Goal: Task Accomplishment & Management: Manage account settings

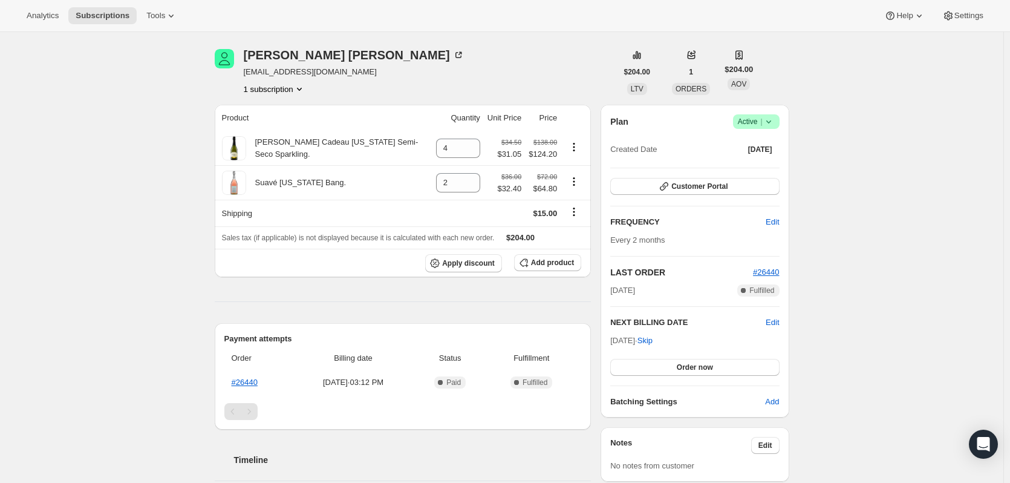
scroll to position [40, 0]
click at [299, 86] on icon "Product actions" at bounding box center [299, 88] width 12 height 12
click at [400, 30] on div "Analytics Subscriptions Tools Help Settings" at bounding box center [505, 16] width 1010 height 32
drag, startPoint x: 730, startPoint y: 151, endPoint x: 748, endPoint y: 146, distance: 18.0
click at [754, 149] on button "[DATE]" at bounding box center [760, 148] width 39 height 17
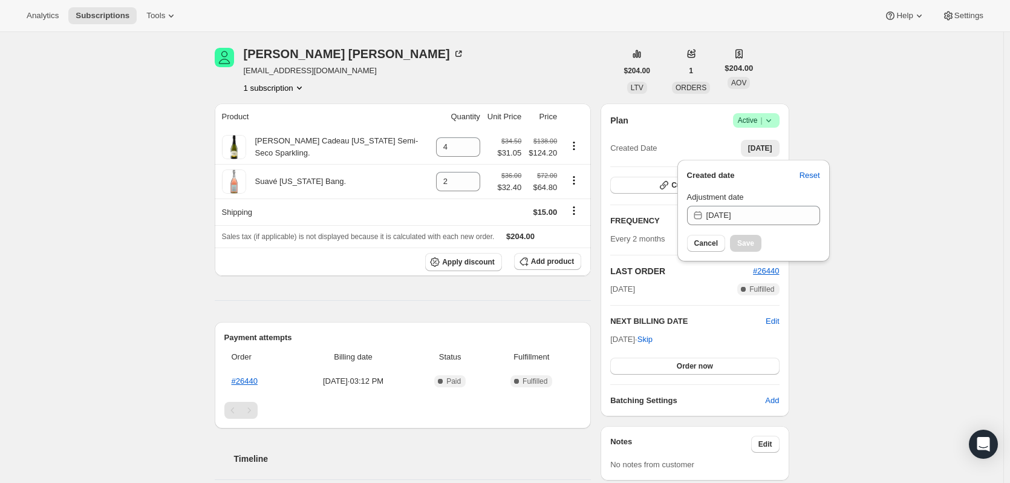
drag, startPoint x: 870, startPoint y: 137, endPoint x: 851, endPoint y: 149, distance: 22.5
click at [546, 260] on span "Add product" at bounding box center [552, 261] width 43 height 10
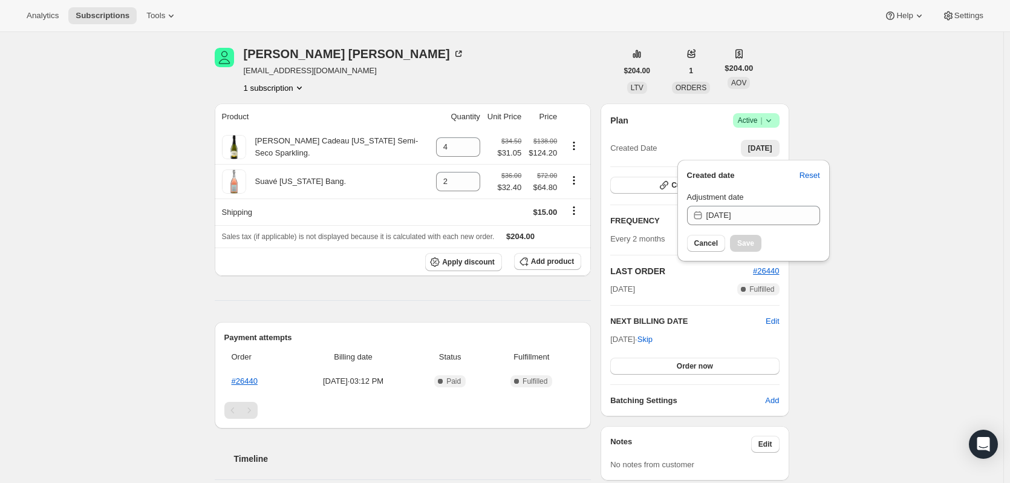
scroll to position [0, 0]
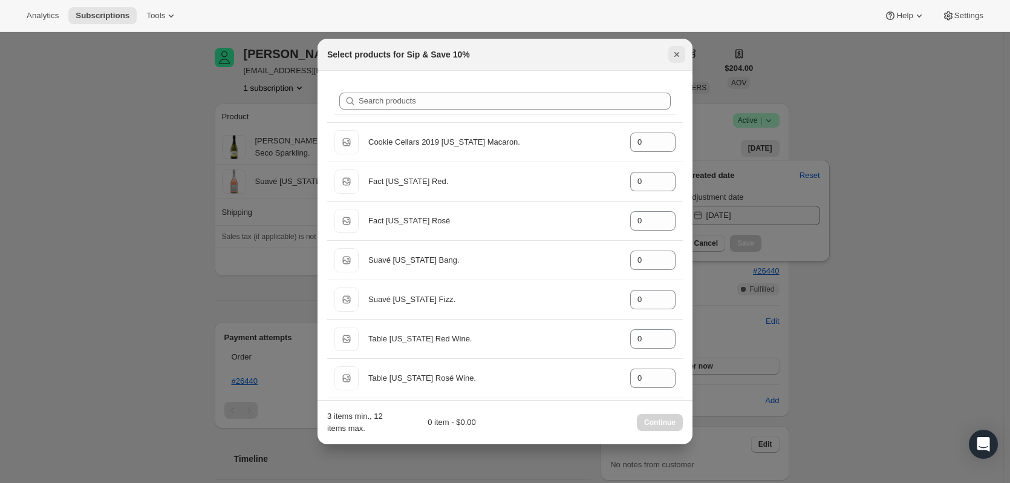
click at [676, 54] on icon "Close" at bounding box center [676, 54] width 5 height 5
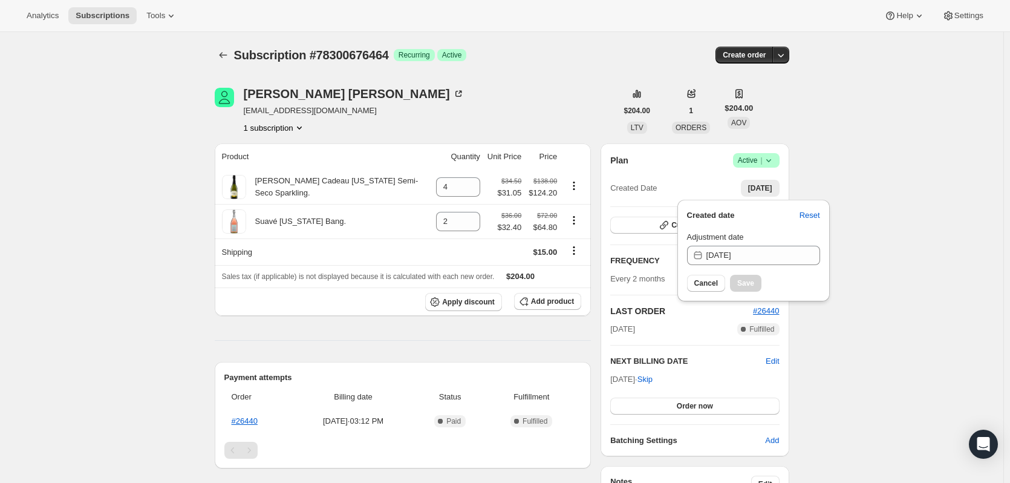
scroll to position [40, 0]
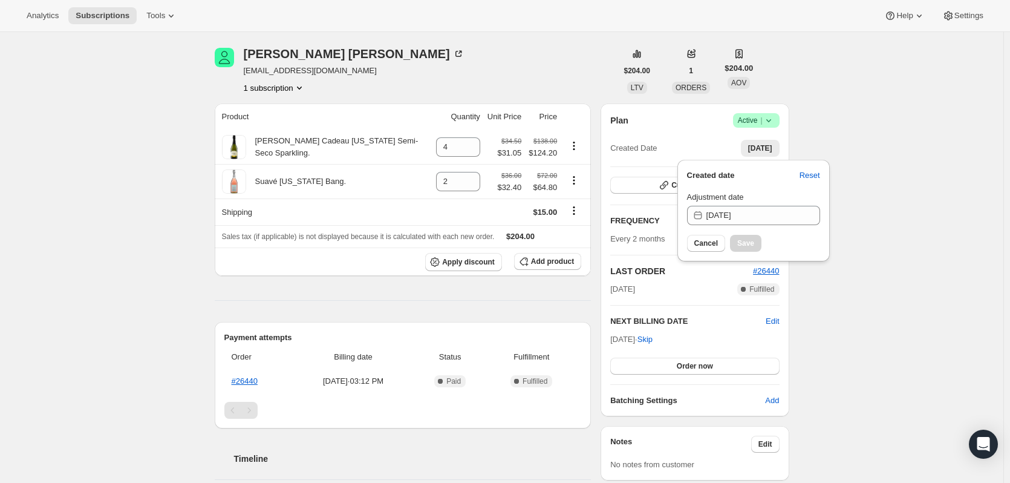
click at [370, 103] on th "Product" at bounding box center [324, 116] width 218 height 27
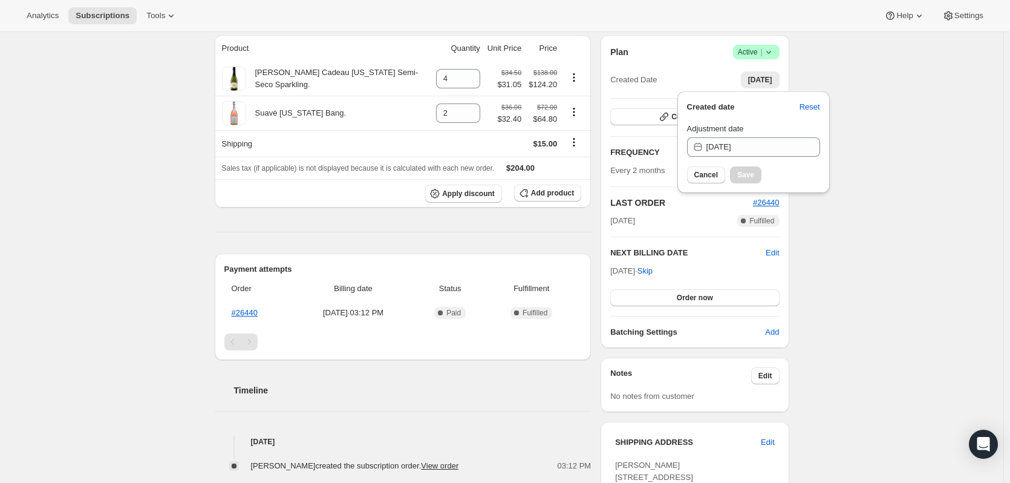
scroll to position [0, 0]
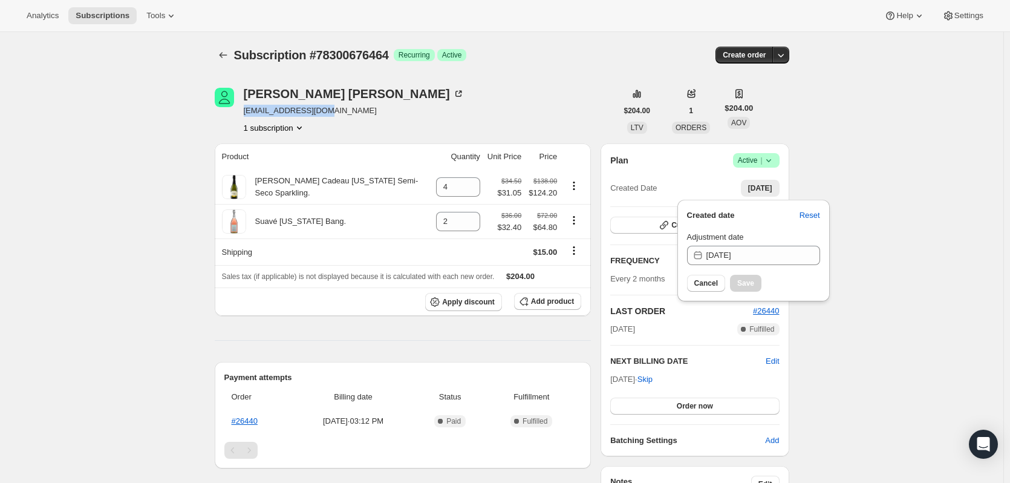
drag, startPoint x: 338, startPoint y: 105, endPoint x: 246, endPoint y: 110, distance: 92.7
click at [246, 110] on div "[PERSON_NAME] [EMAIL_ADDRESS][DOMAIN_NAME] 1 subscription" at bounding box center [416, 111] width 402 height 46
copy span "[EMAIL_ADDRESS][DOMAIN_NAME]"
click at [398, 122] on div "[PERSON_NAME] [EMAIL_ADDRESS][DOMAIN_NAME] 1 subscription" at bounding box center [416, 111] width 402 height 46
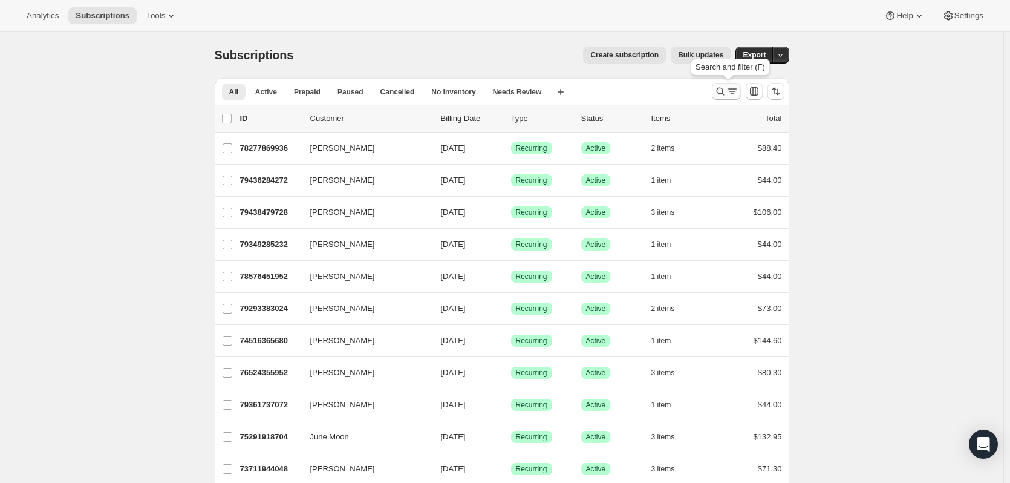
click at [732, 90] on icon "Search and filter results" at bounding box center [732, 91] width 12 height 12
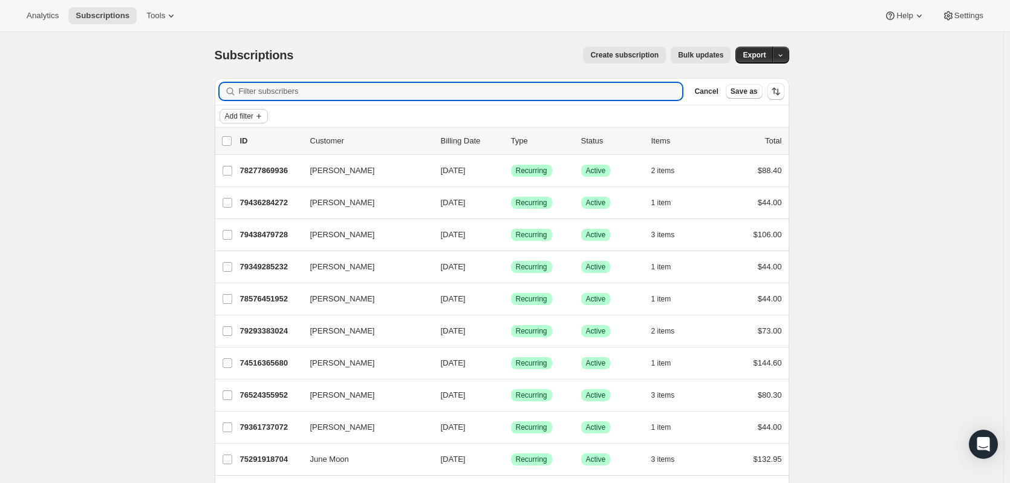
click at [244, 114] on span "Add filter" at bounding box center [239, 116] width 28 height 10
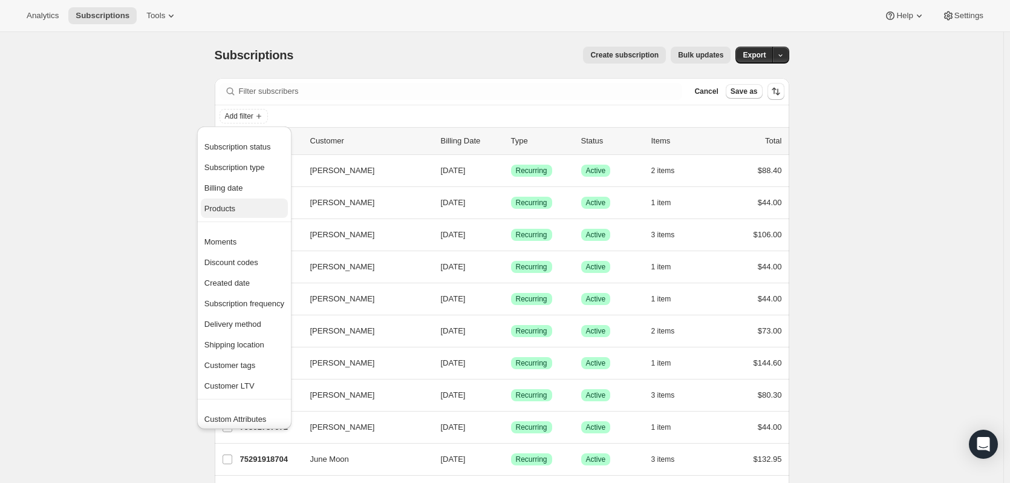
click at [227, 207] on span "Products" at bounding box center [219, 208] width 31 height 9
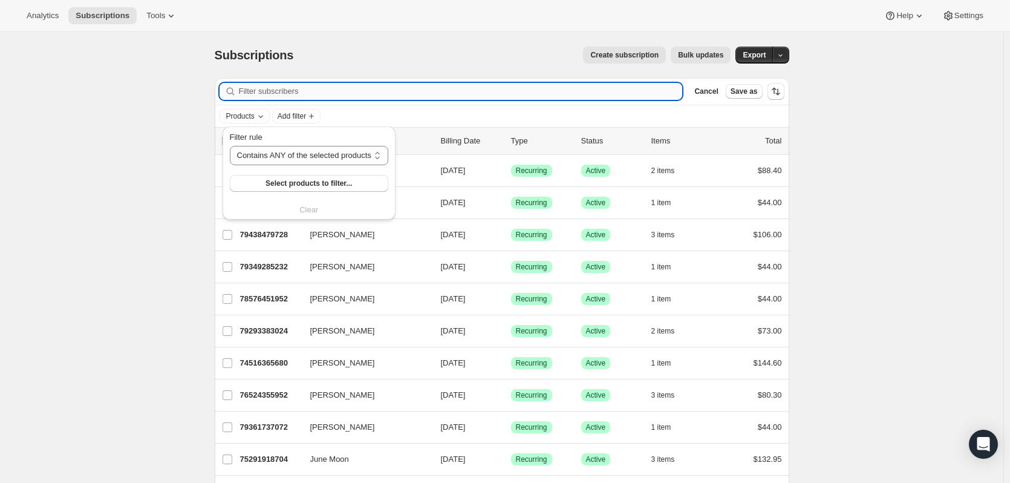
click at [261, 96] on input "Filter subscribers" at bounding box center [461, 91] width 444 height 17
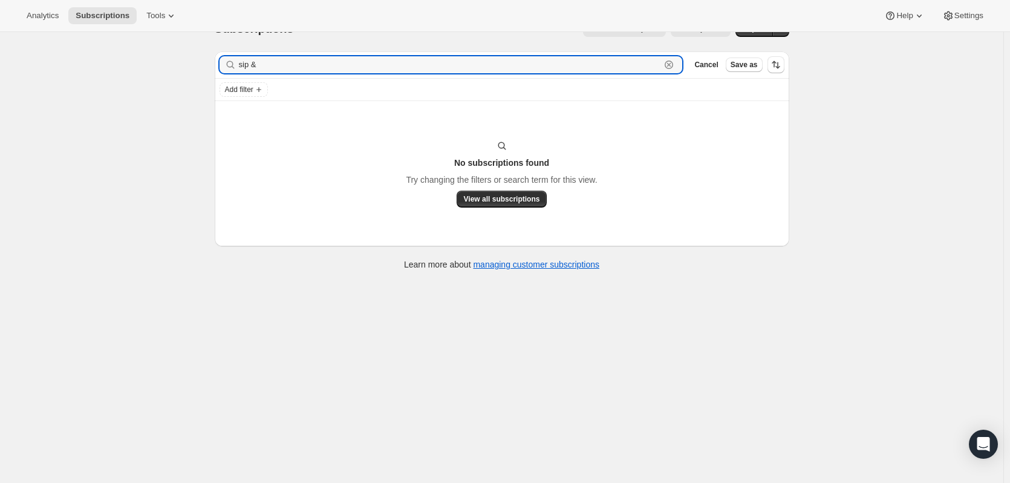
scroll to position [32, 0]
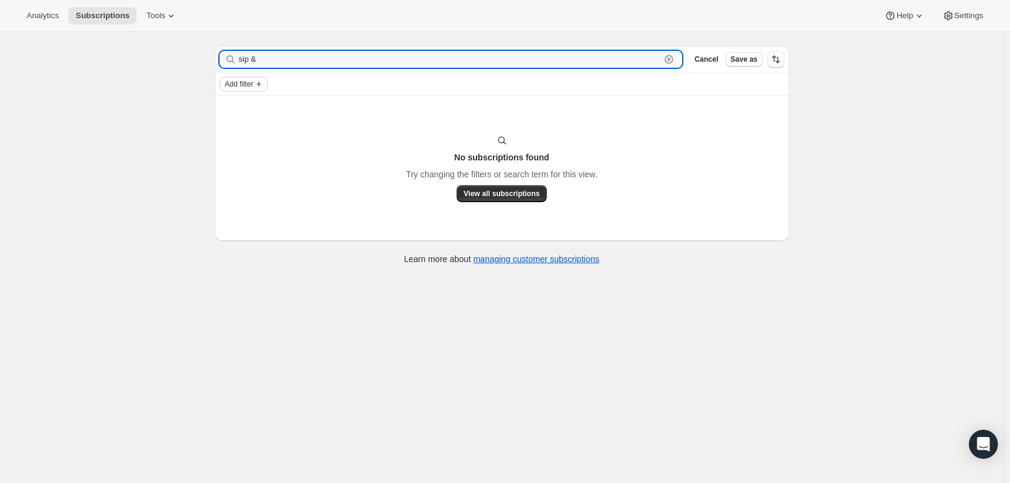
type input "sip &"
click at [249, 84] on span "Add filter" at bounding box center [239, 84] width 28 height 10
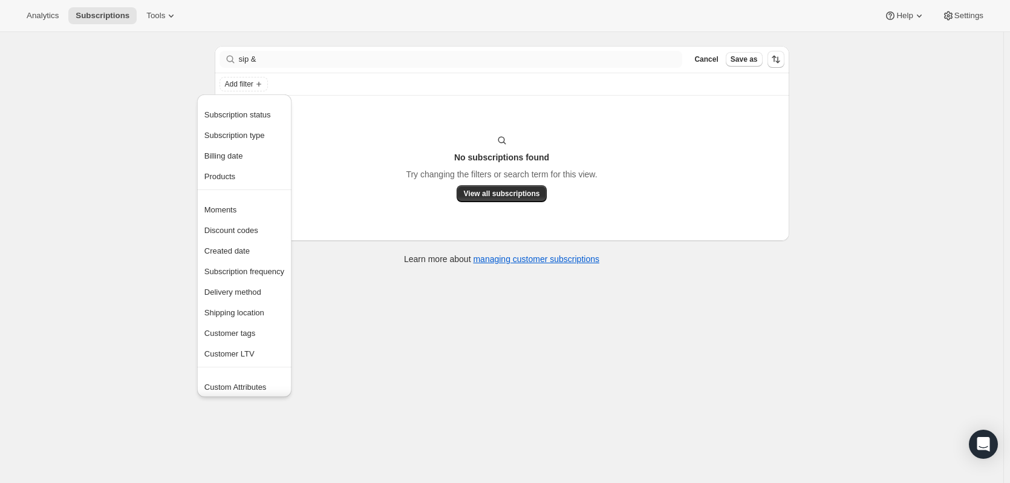
drag, startPoint x: 306, startPoint y: 80, endPoint x: 283, endPoint y: 65, distance: 27.5
click at [310, 77] on div "Add filter" at bounding box center [502, 84] width 565 height 15
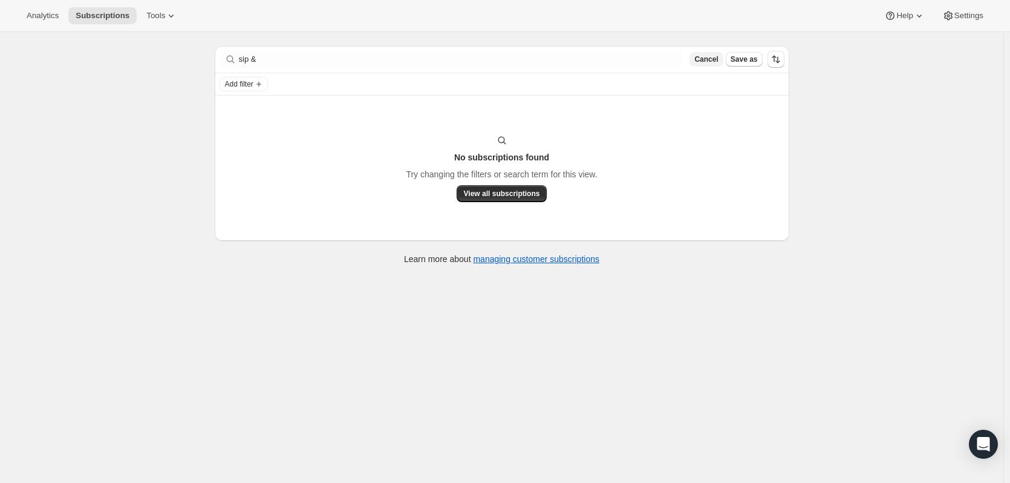
click at [718, 61] on span "Cancel" at bounding box center [706, 59] width 24 height 10
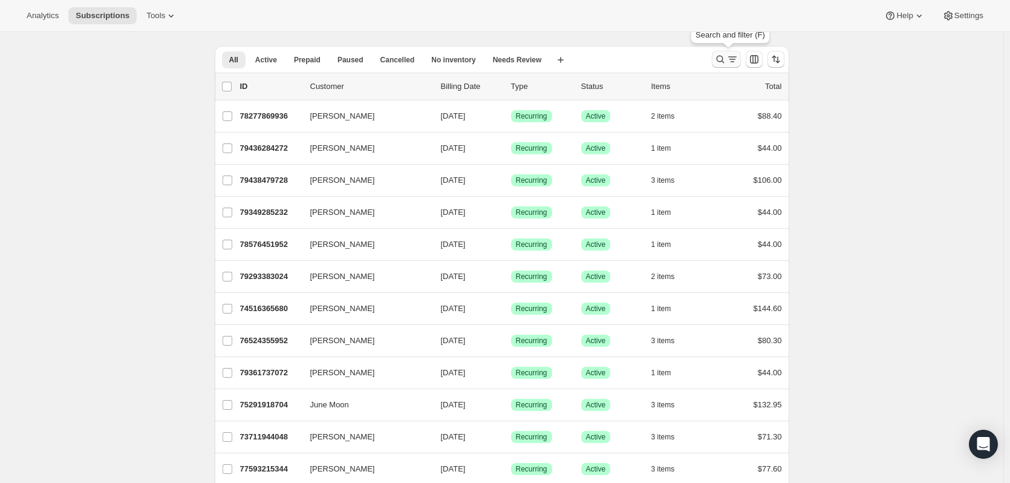
click at [726, 60] on icon "Search and filter results" at bounding box center [720, 59] width 12 height 12
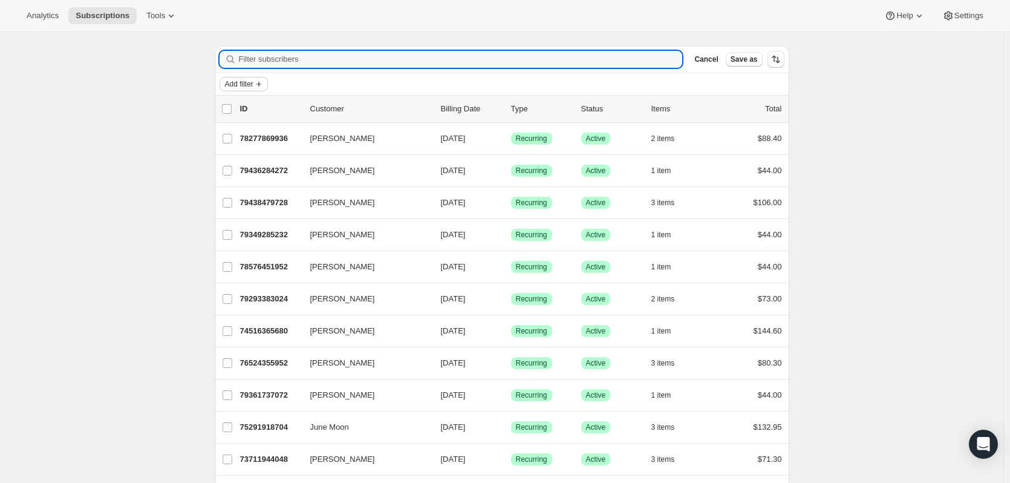
click at [253, 85] on span "Add filter" at bounding box center [239, 84] width 28 height 10
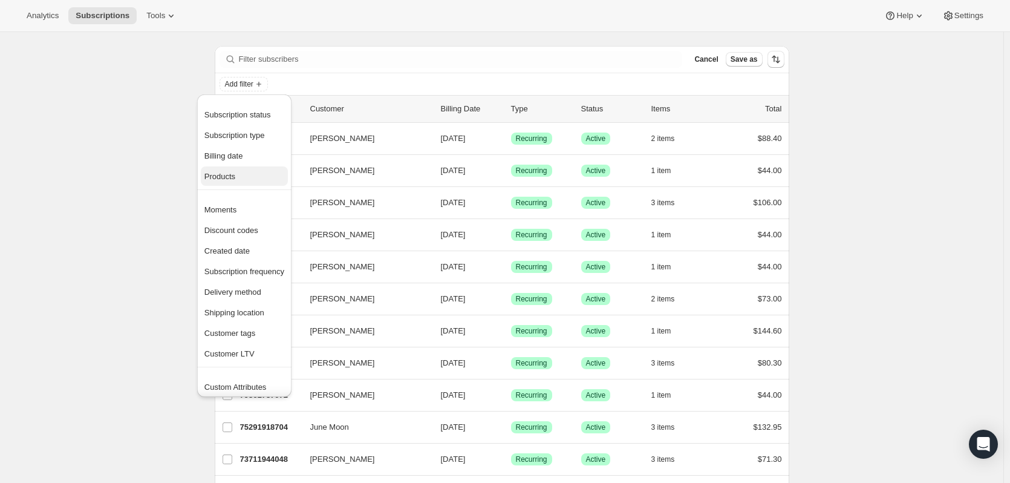
click at [218, 174] on span "Products" at bounding box center [219, 176] width 31 height 9
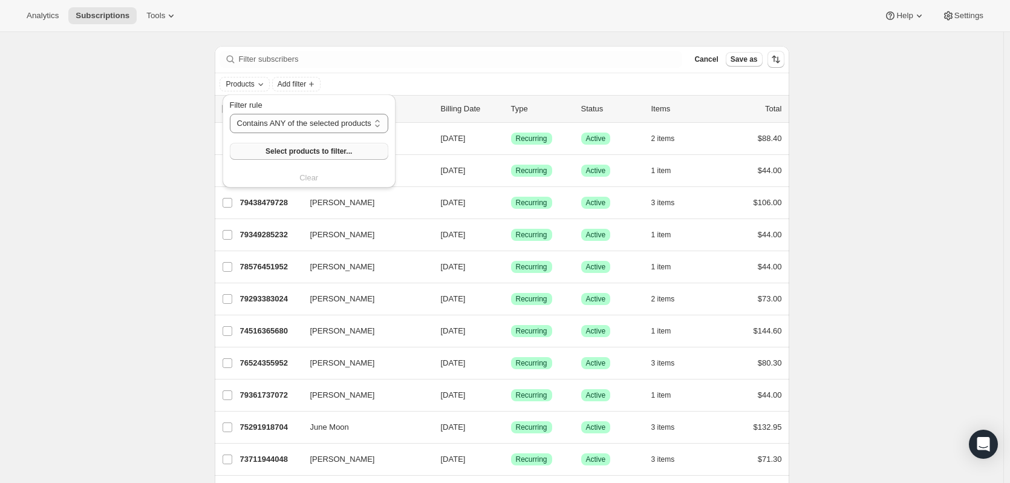
click at [275, 152] on span "Select products to filter..." at bounding box center [309, 151] width 86 height 10
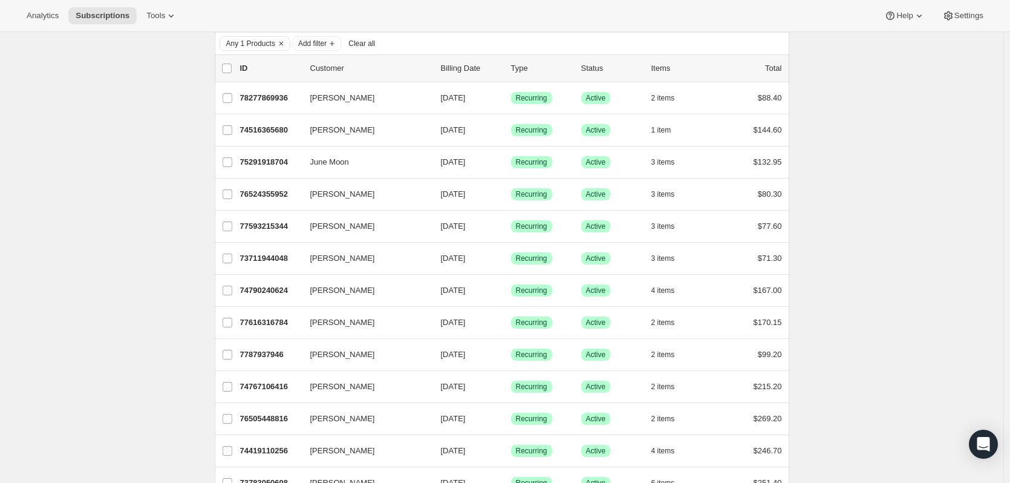
scroll to position [0, 0]
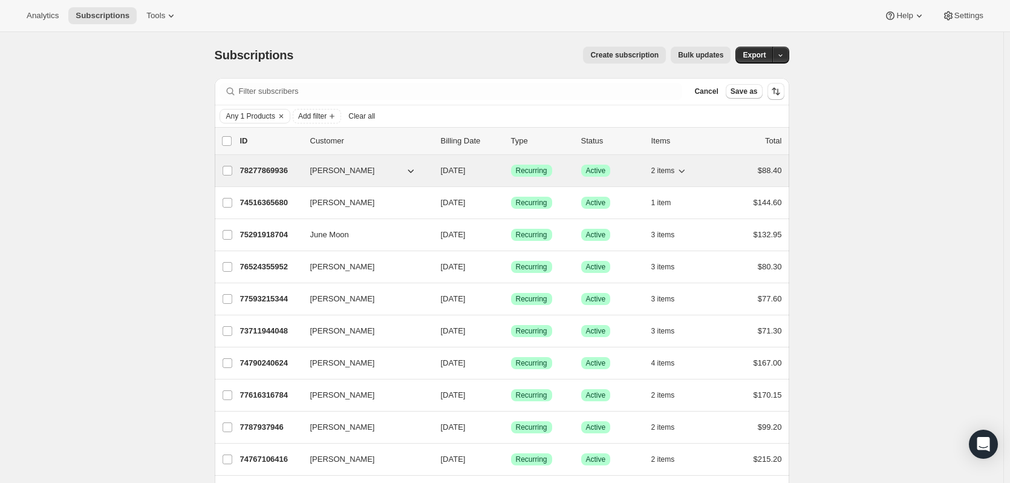
click at [265, 171] on p "78277869936" at bounding box center [270, 171] width 60 height 12
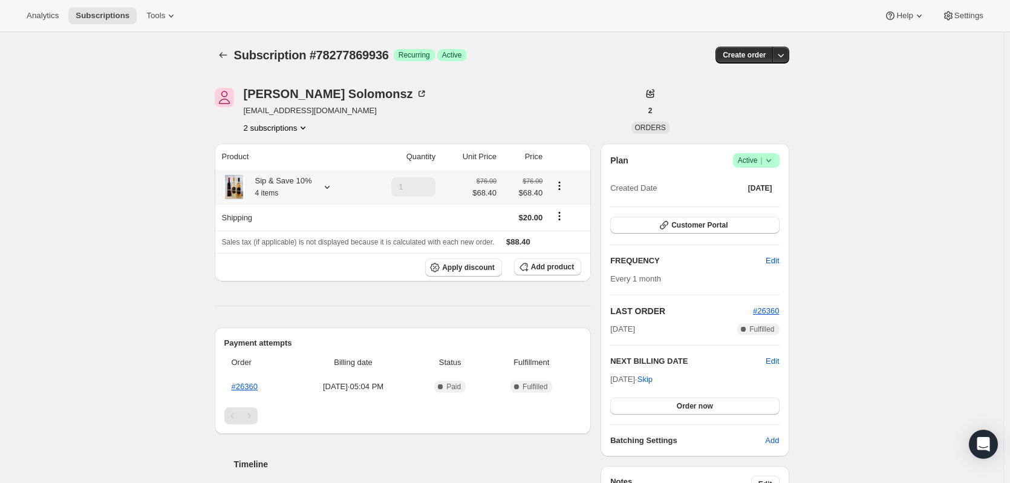
click at [327, 189] on icon at bounding box center [327, 187] width 12 height 12
click at [414, 223] on td at bounding box center [402, 217] width 76 height 27
click at [327, 186] on icon at bounding box center [327, 187] width 12 height 12
drag, startPoint x: 154, startPoint y: 166, endPoint x: 185, endPoint y: 166, distance: 30.8
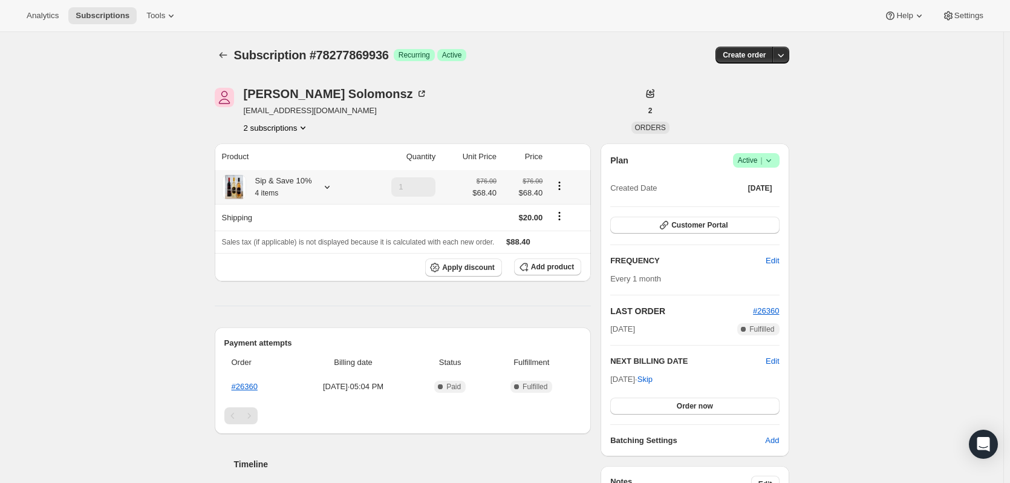
click at [327, 187] on icon at bounding box center [327, 187] width 12 height 12
click at [376, 113] on div "[PERSON_NAME] [EMAIL_ADDRESS][DOMAIN_NAME] 2 subscriptions" at bounding box center [416, 111] width 402 height 46
drag, startPoint x: 732, startPoint y: 186, endPoint x: 763, endPoint y: 188, distance: 31.5
click at [763, 188] on span "[DATE]" at bounding box center [760, 188] width 24 height 10
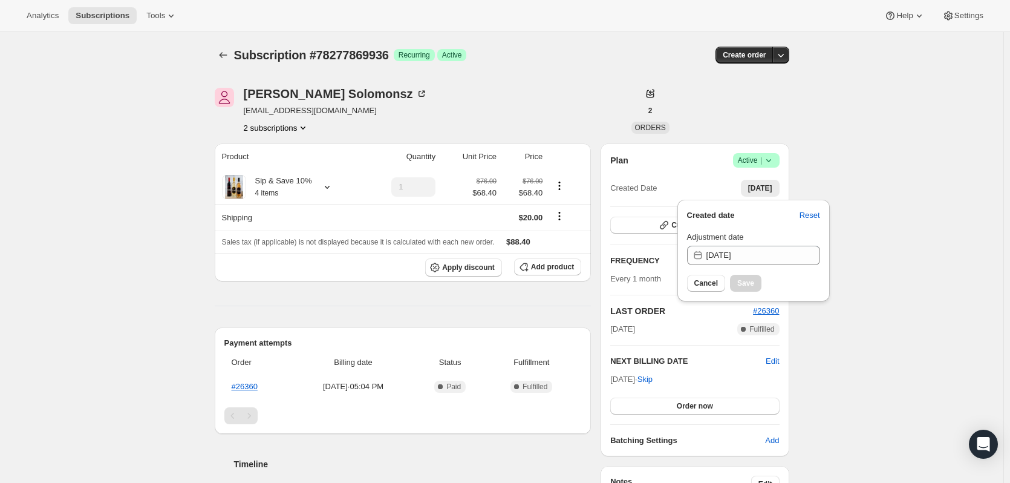
drag, startPoint x: 900, startPoint y: 244, endPoint x: 907, endPoint y: 243, distance: 6.8
click at [703, 276] on button "Cancel" at bounding box center [706, 283] width 38 height 17
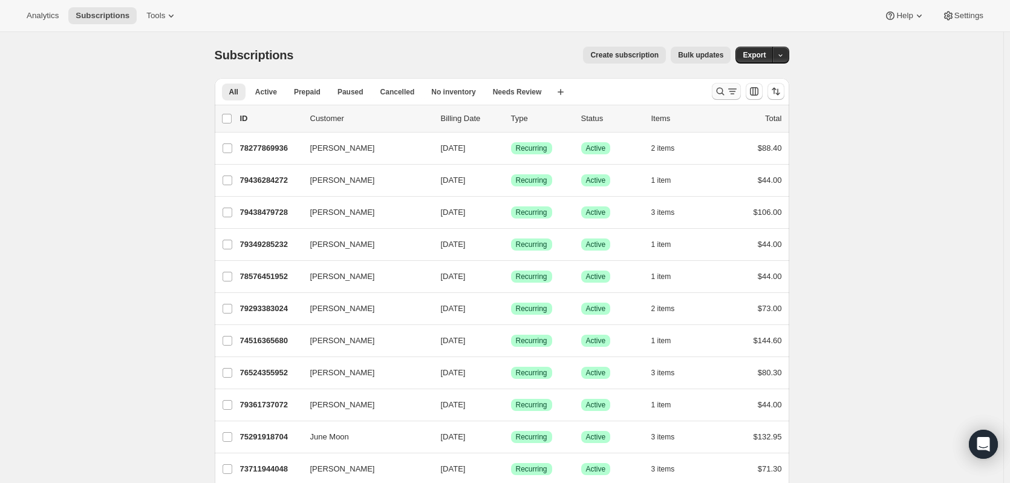
click at [723, 90] on icon "Search and filter results" at bounding box center [720, 91] width 12 height 12
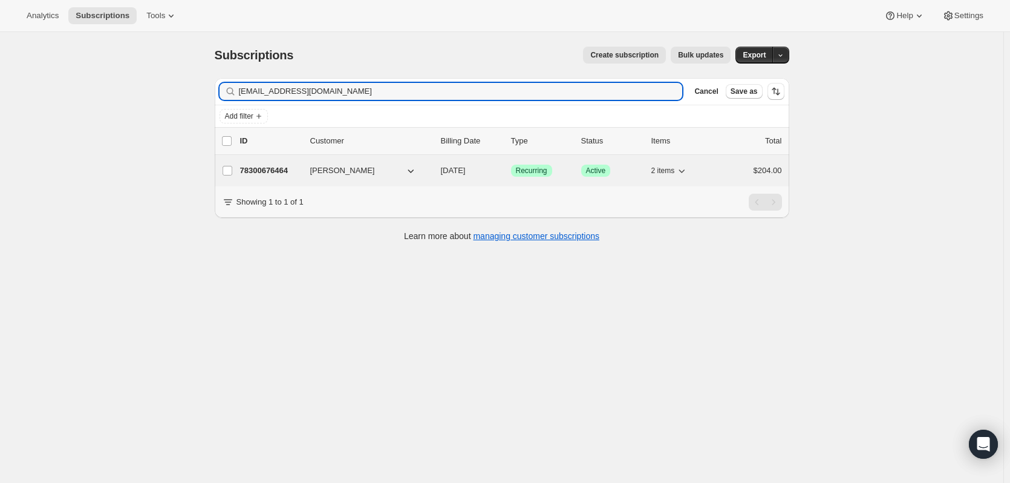
type input "[EMAIL_ADDRESS][DOMAIN_NAME]"
click at [273, 170] on p "78300676464" at bounding box center [270, 171] width 60 height 12
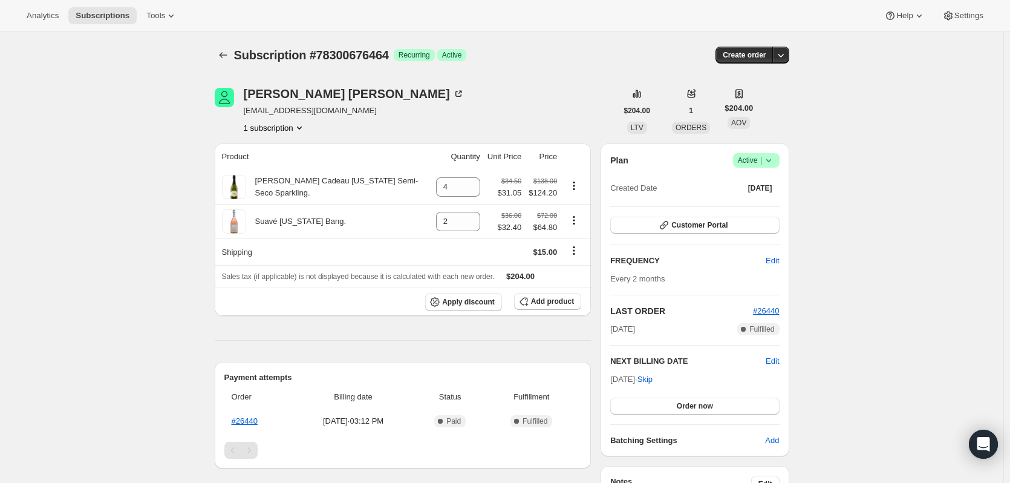
drag, startPoint x: 730, startPoint y: 186, endPoint x: 879, endPoint y: 192, distance: 149.5
click at [700, 224] on span "Customer Portal" at bounding box center [699, 225] width 56 height 10
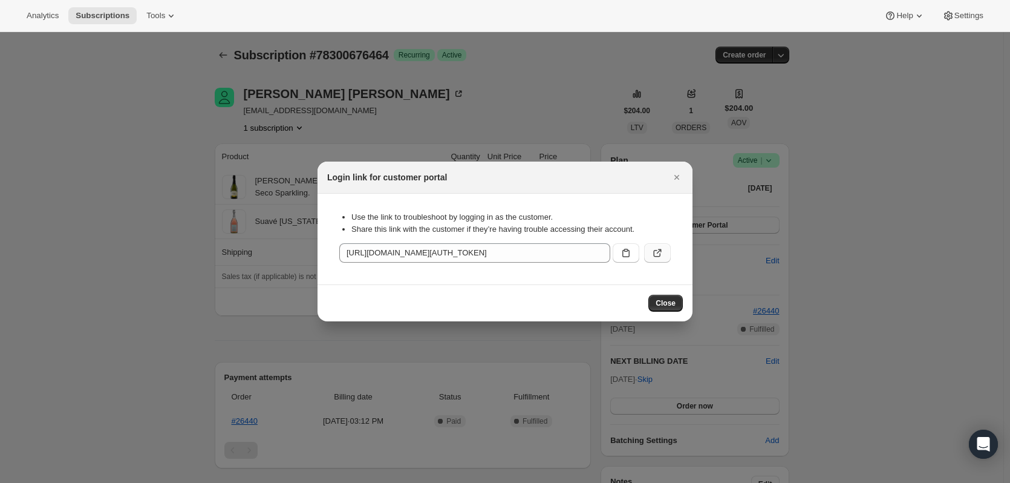
click at [660, 253] on icon ":rce:" at bounding box center [657, 253] width 12 height 12
click at [676, 180] on icon "Close" at bounding box center [677, 177] width 12 height 12
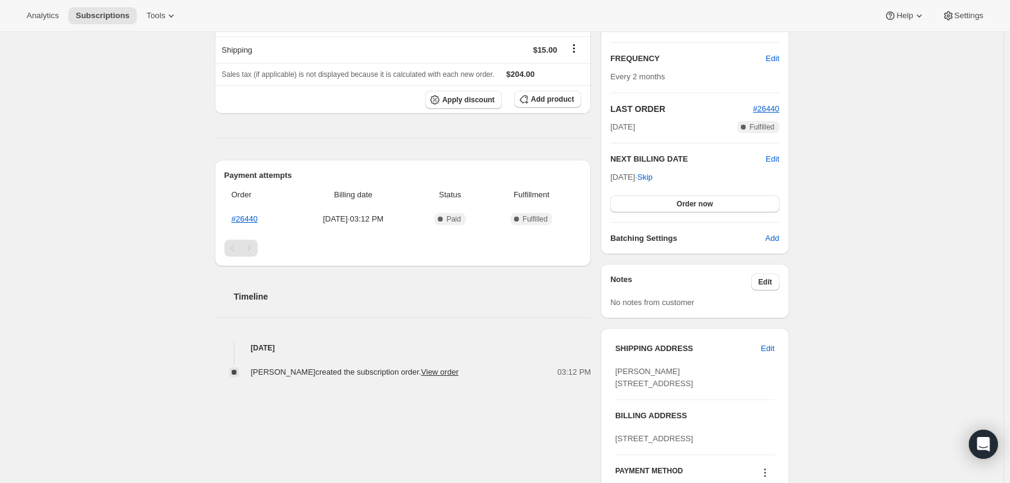
scroll to position [206, 0]
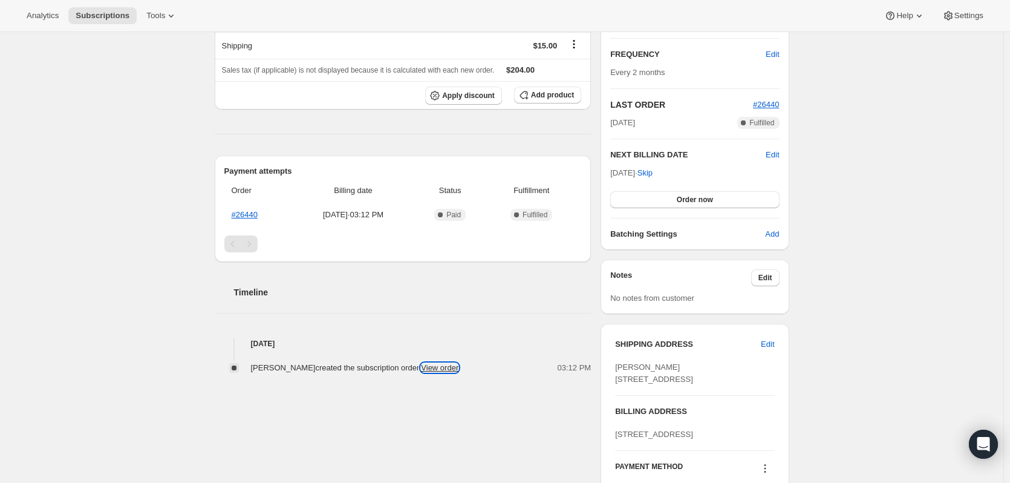
click at [426, 368] on link "View order" at bounding box center [440, 367] width 38 height 9
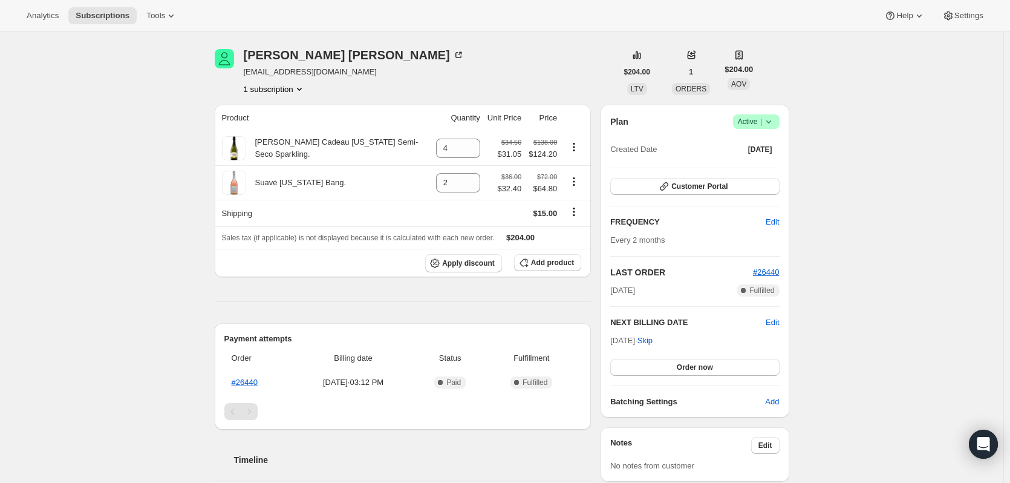
scroll to position [0, 0]
